Goal: Information Seeking & Learning: Learn about a topic

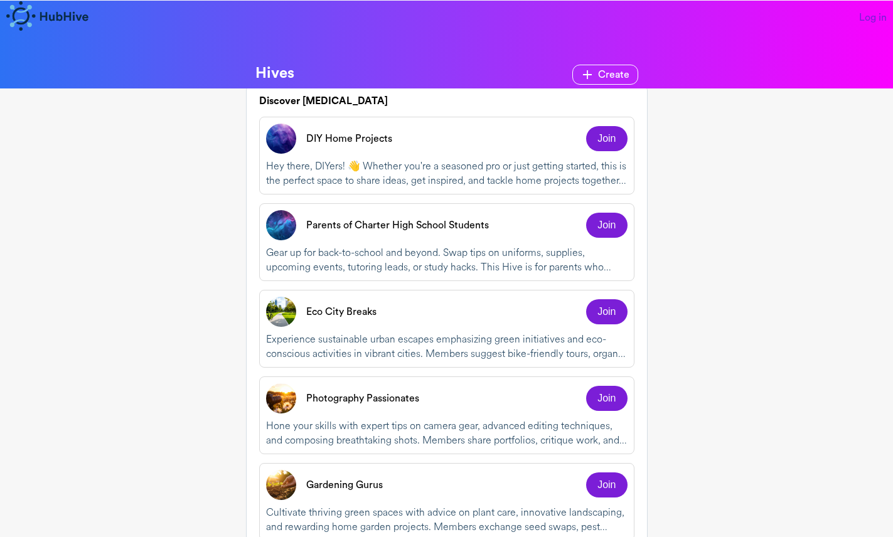
click at [326, 139] on p "DIY Home Projects" at bounding box center [349, 138] width 86 height 15
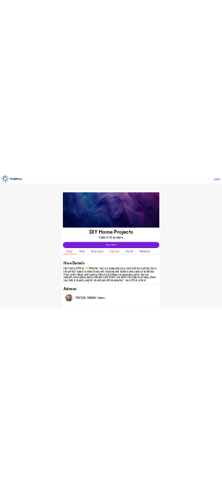
scroll to position [1, 0]
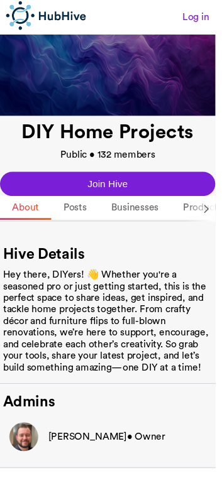
click at [214, 217] on icon at bounding box center [213, 216] width 4 height 8
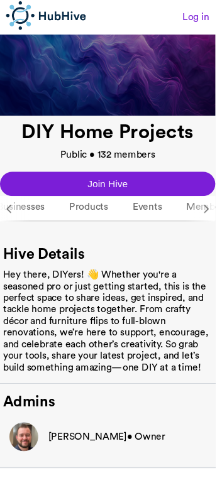
scroll to position [1, 142]
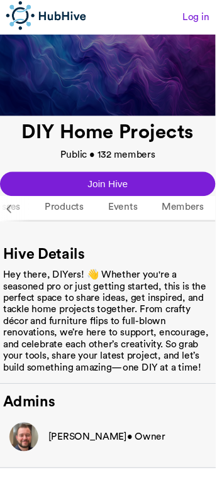
click at [4, 217] on icon at bounding box center [9, 215] width 13 height 13
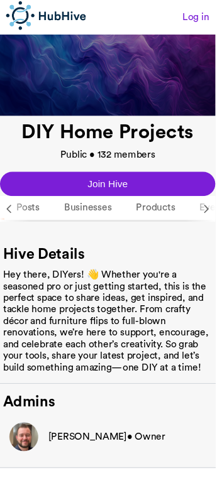
click at [9, 217] on icon at bounding box center [9, 215] width 13 height 13
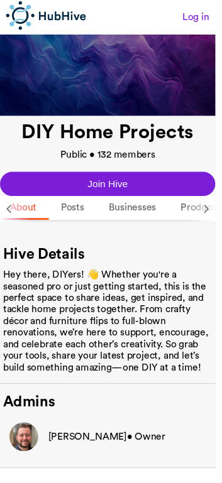
scroll to position [1, 0]
click at [212, 217] on icon at bounding box center [212, 215] width 13 height 13
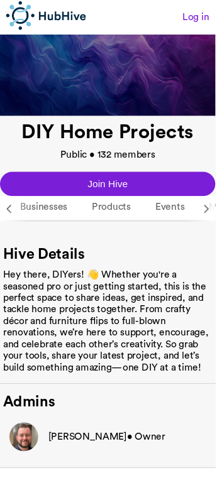
click at [212, 217] on icon at bounding box center [212, 215] width 13 height 13
click at [13, 218] on icon at bounding box center [9, 215] width 13 height 13
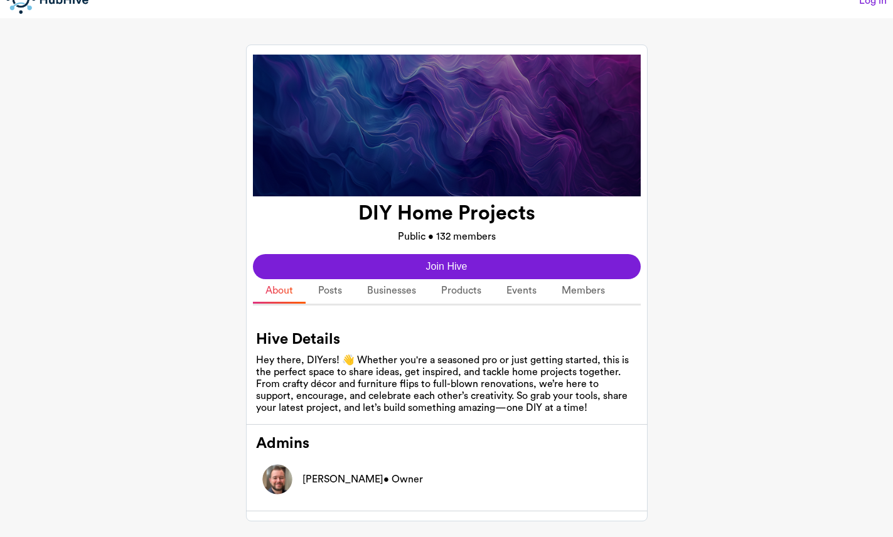
scroll to position [36, 0]
